Goal: Find contact information: Find contact information

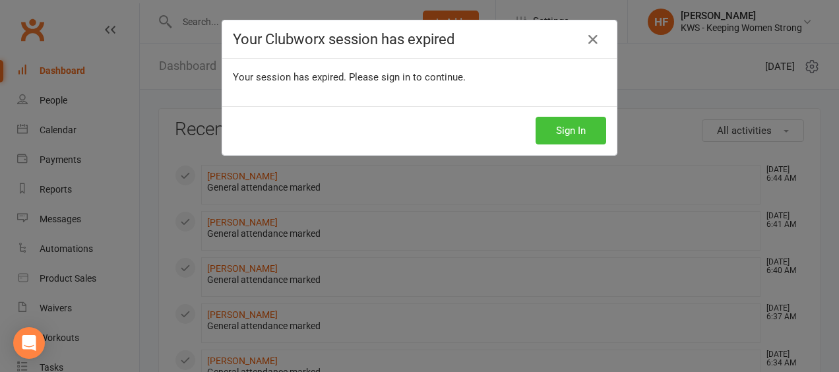
click at [561, 135] on button "Sign In" at bounding box center [571, 131] width 71 height 28
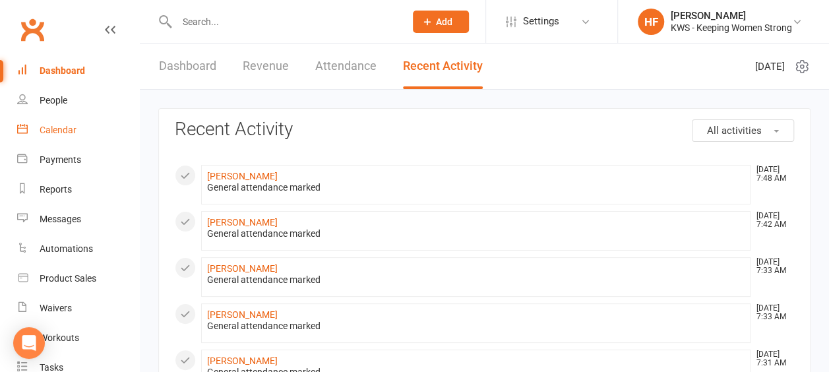
click at [59, 128] on div "Calendar" at bounding box center [58, 130] width 37 height 11
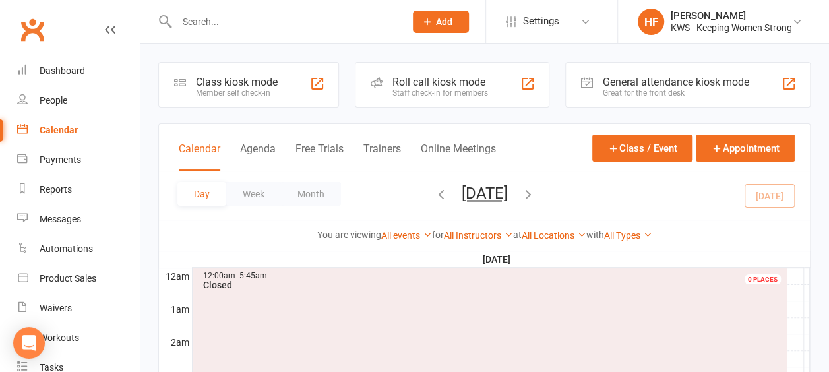
click at [237, 22] on input "text" at bounding box center [284, 22] width 223 height 18
click at [223, 13] on input "text" at bounding box center [284, 22] width 223 height 18
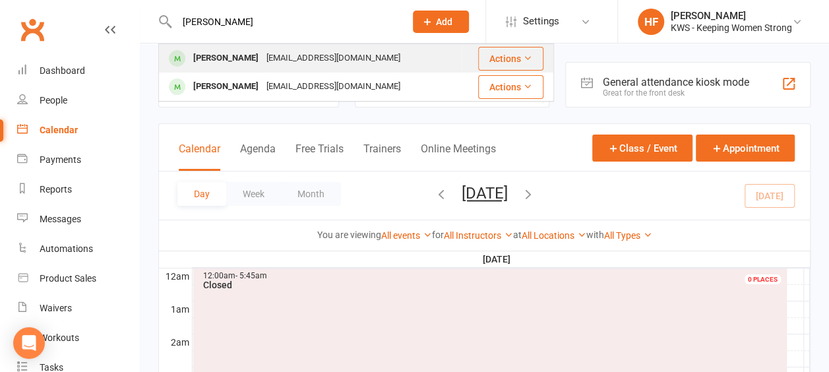
type input "jay"
click at [225, 61] on div "[PERSON_NAME]" at bounding box center [225, 58] width 73 height 19
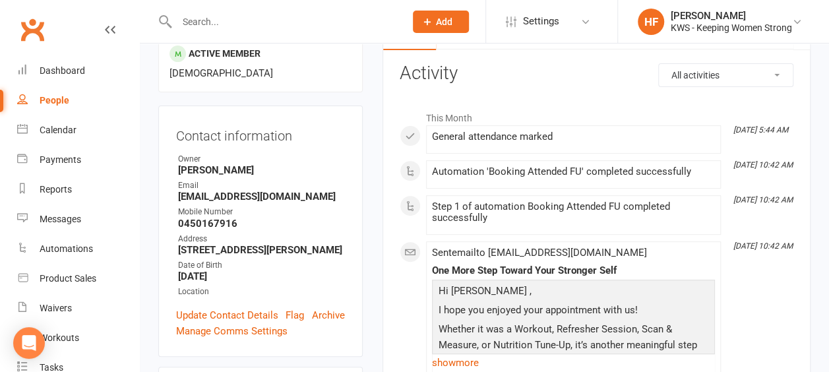
scroll to position [132, 0]
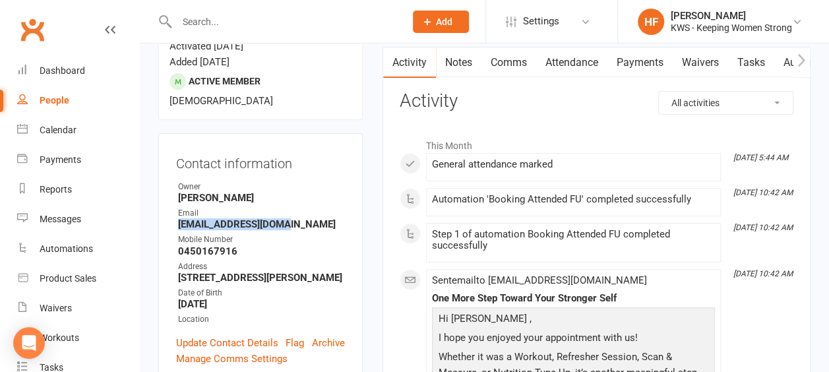
drag, startPoint x: 294, startPoint y: 187, endPoint x: 167, endPoint y: 189, distance: 126.7
click at [167, 189] on div "Contact information Owner Helen Frost Email dhanjaya79@gmail.com Mobile Number …" at bounding box center [260, 258] width 204 height 251
drag, startPoint x: 167, startPoint y: 189, endPoint x: 232, endPoint y: 183, distance: 65.6
copy strong "dhanjaya79@gmail.com"
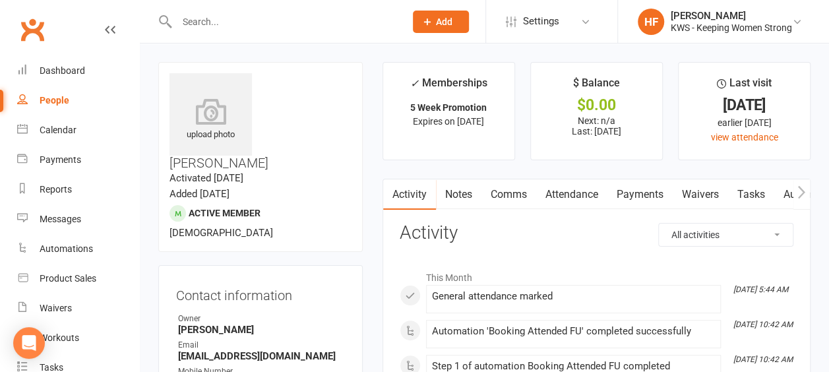
click at [228, 24] on input "text" at bounding box center [284, 22] width 223 height 18
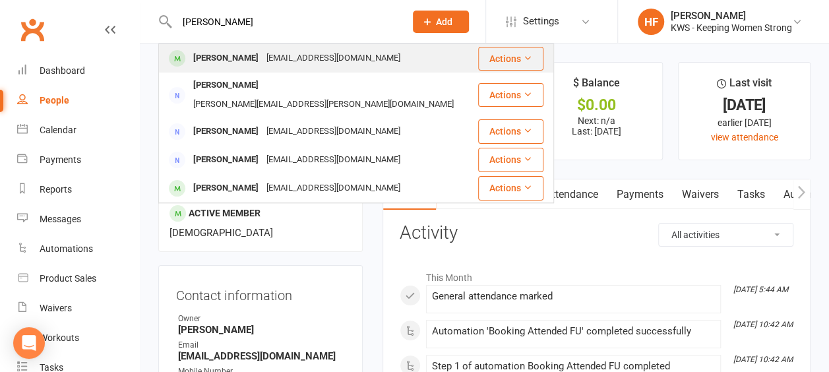
type input "lara"
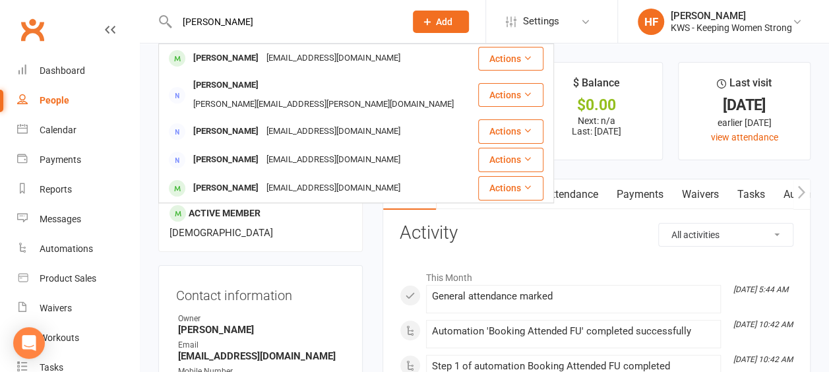
click at [218, 57] on div "Lara Haenga" at bounding box center [225, 58] width 73 height 19
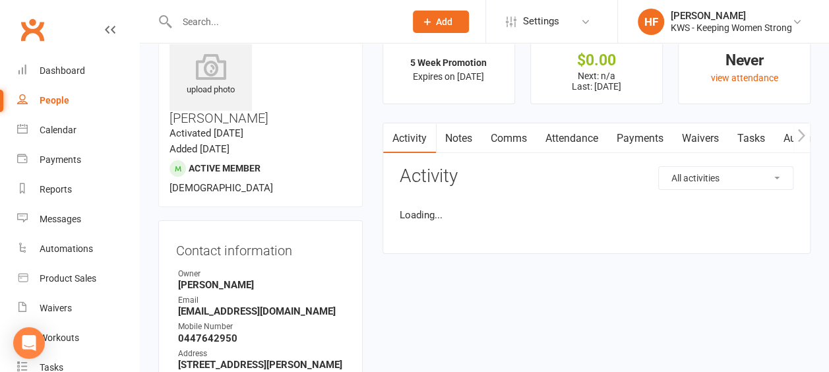
scroll to position [132, 0]
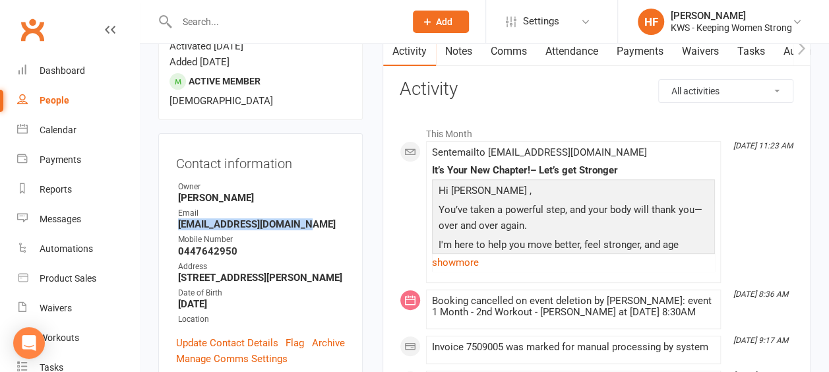
drag, startPoint x: 303, startPoint y: 188, endPoint x: 169, endPoint y: 189, distance: 134.6
click at [169, 189] on div "Contact information Owner Helen Frost Email lara.tk.haenga@gmail.com Mobile Num…" at bounding box center [260, 258] width 204 height 251
drag, startPoint x: 169, startPoint y: 189, endPoint x: 243, endPoint y: 187, distance: 74.6
copy strong "lara.tk.haenga@gmail.com"
click at [206, 18] on input "text" at bounding box center [284, 22] width 223 height 18
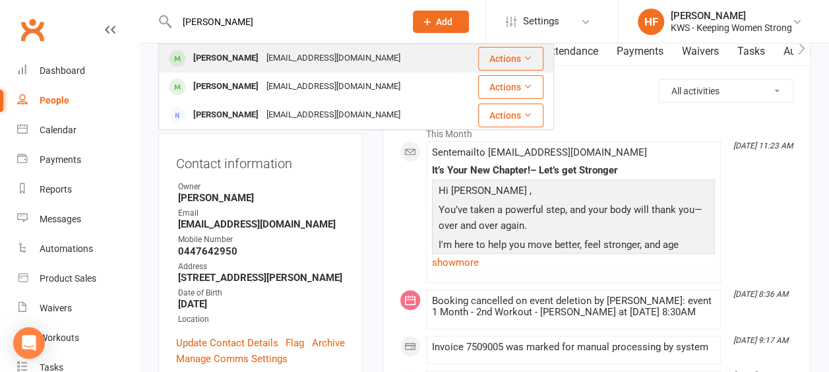
type input "renata"
click at [230, 60] on div "Renata Costa" at bounding box center [225, 58] width 73 height 19
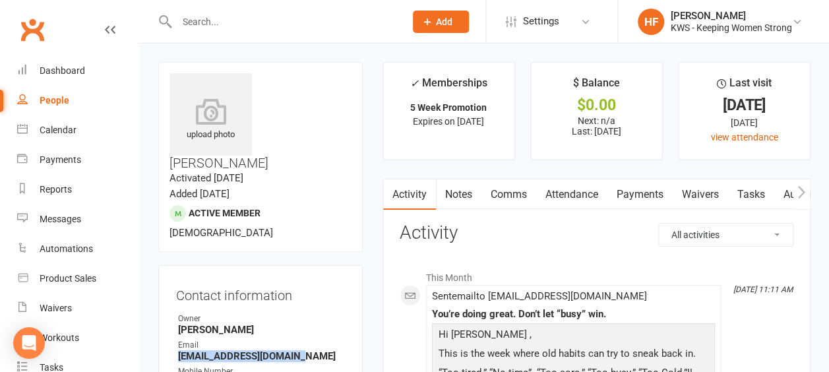
drag, startPoint x: 307, startPoint y: 307, endPoint x: 164, endPoint y: 306, distance: 142.5
drag, startPoint x: 164, startPoint y: 306, endPoint x: 256, endPoint y: 301, distance: 91.8
copy strong "renatamurdoch@gmail.com"
click at [223, 18] on input "text" at bounding box center [284, 22] width 223 height 18
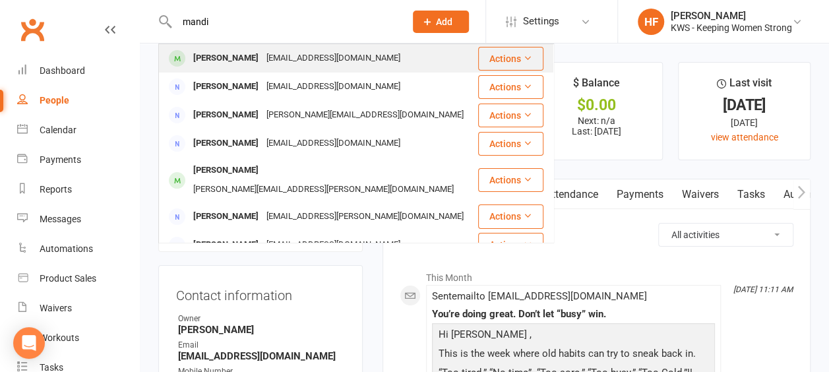
type input "mandi"
click at [244, 57] on div "Mandi Cloete" at bounding box center [225, 58] width 73 height 19
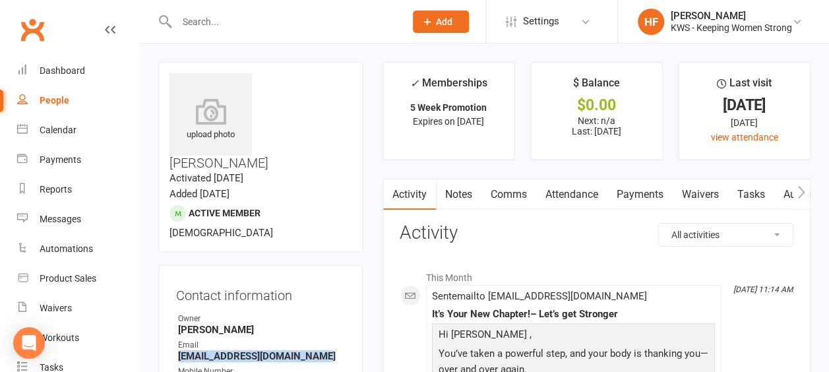
drag, startPoint x: 317, startPoint y: 318, endPoint x: 174, endPoint y: 324, distance: 143.3
drag, startPoint x: 174, startPoint y: 324, endPoint x: 239, endPoint y: 319, distance: 64.9
copy strong "mandicloete@optusnet.com.au"
click at [218, 20] on input "text" at bounding box center [284, 22] width 223 height 18
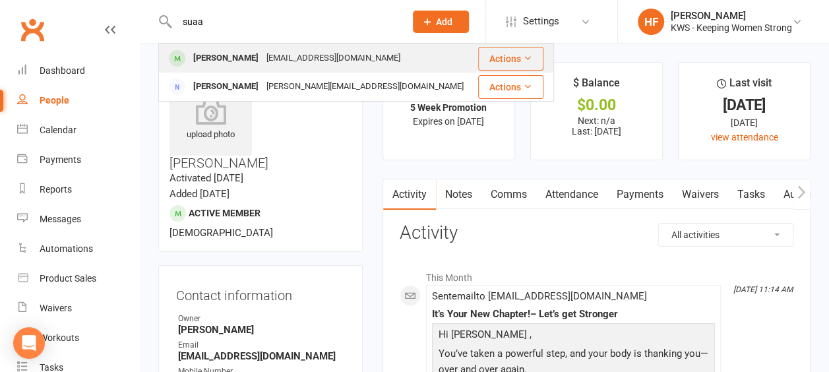
type input "suaa"
click at [239, 59] on div "Suaad Ahmed" at bounding box center [225, 58] width 73 height 19
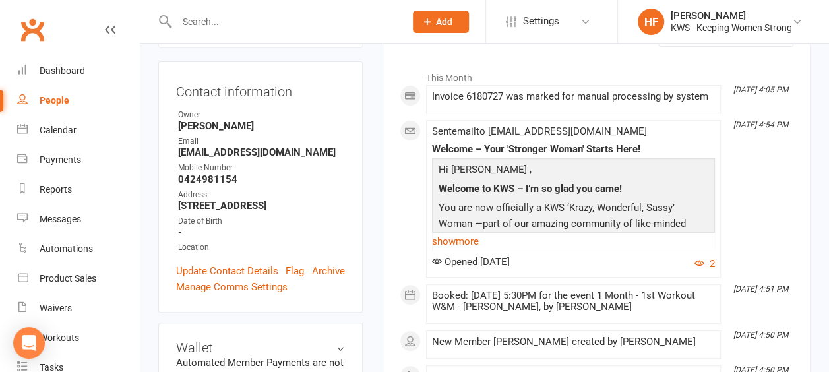
scroll to position [198, 0]
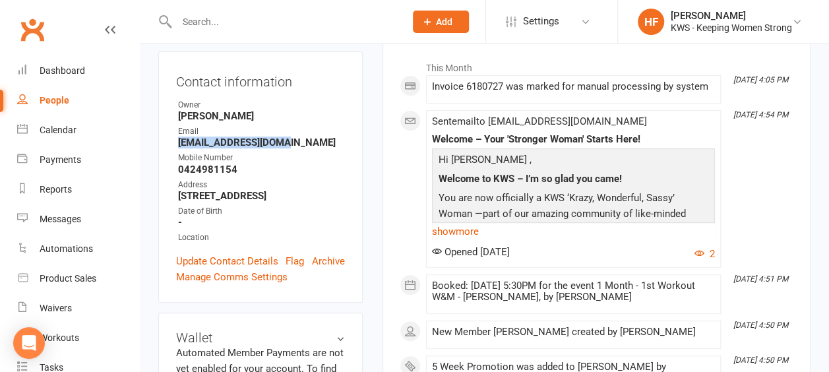
drag, startPoint x: 299, startPoint y: 104, endPoint x: 170, endPoint y: 108, distance: 128.7
click at [170, 109] on div "Contact information Owner Helen Frost Email s_mimi2007@yahoo.com Mobile Number …" at bounding box center [260, 176] width 204 height 251
drag, startPoint x: 170, startPoint y: 108, endPoint x: 244, endPoint y: 105, distance: 74.0
copy strong "s_mimi2007@yahoo.com"
